Goal: Find specific page/section: Find specific page/section

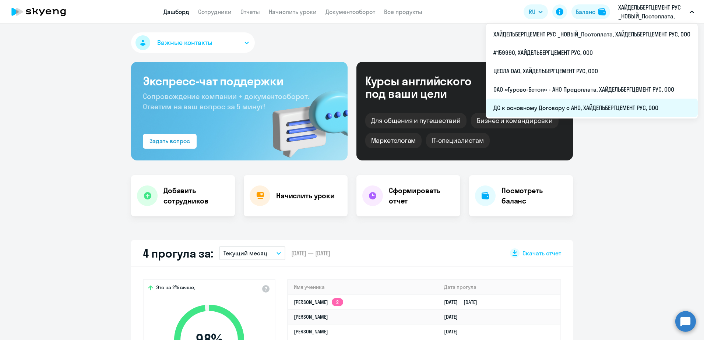
click at [580, 104] on li "ДС к основному Договору с АНО, ХАЙДЕЛЬБЕРГЦЕМЕНТ РУС, ООО" at bounding box center [592, 108] width 212 height 18
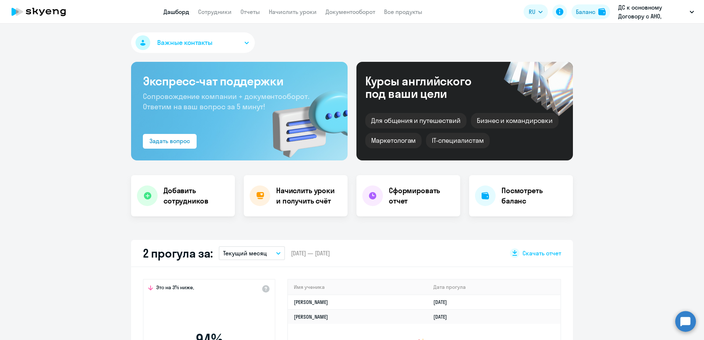
click at [208, 7] on app-header "Дашборд Сотрудники Отчеты Начислить уроки Документооборот Все продукты Дашборд …" at bounding box center [352, 12] width 704 height 24
click at [209, 10] on app-header "Дашборд Сотрудники Отчеты Начислить уроки Документооборот Все продукты Дашборд …" at bounding box center [352, 12] width 704 height 24
click at [209, 10] on link "Сотрудники" at bounding box center [215, 11] width 34 height 7
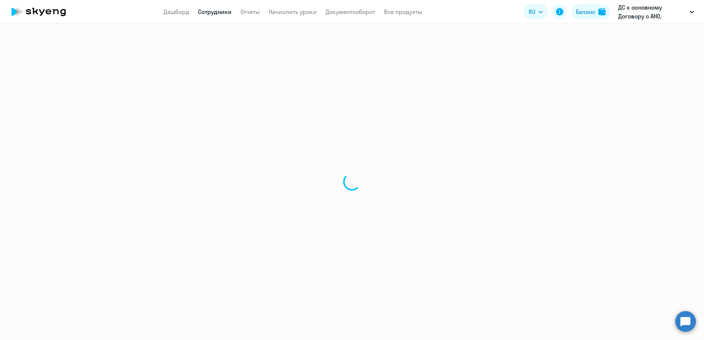
select select "30"
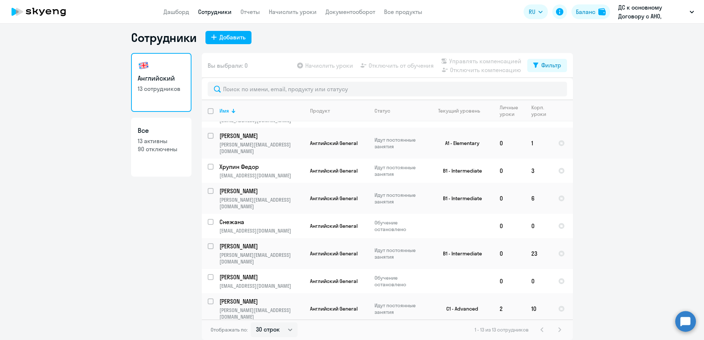
scroll to position [7, 0]
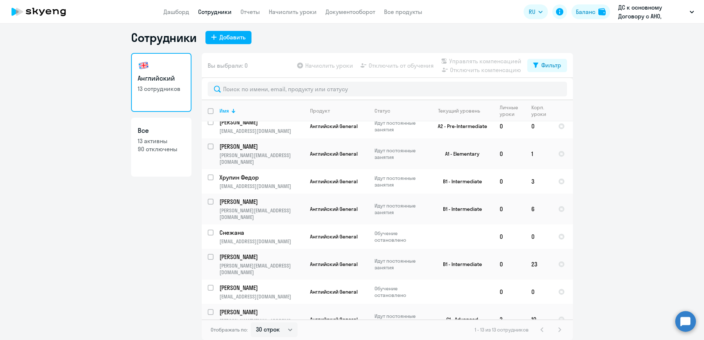
click at [60, 162] on ng-component "Сотрудники Добавить Английский 13 сотрудников Все 13 активны 90 отключены Вы вы…" at bounding box center [352, 185] width 704 height 310
